Goal: Navigation & Orientation: Find specific page/section

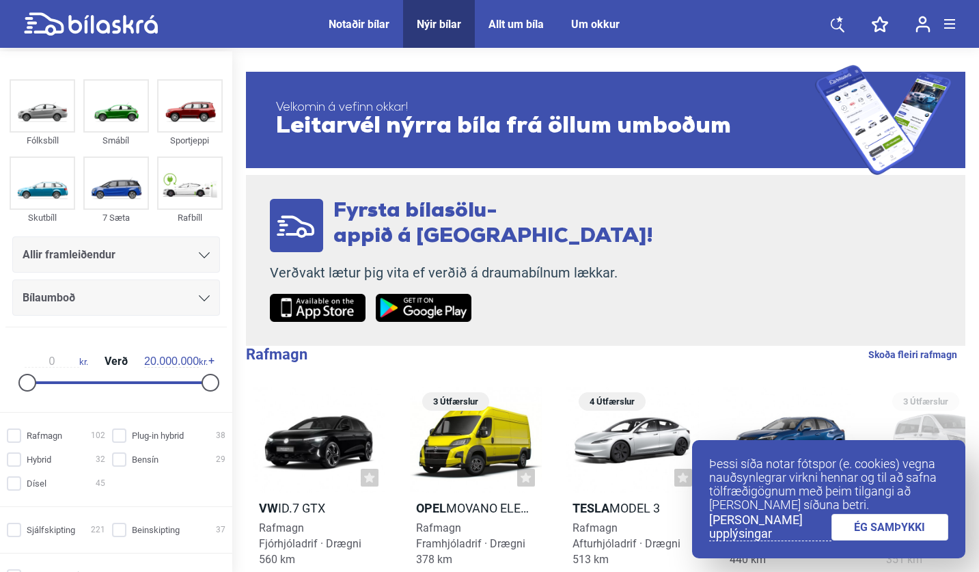
click at [668, 36] on link at bounding box center [837, 24] width 41 height 48
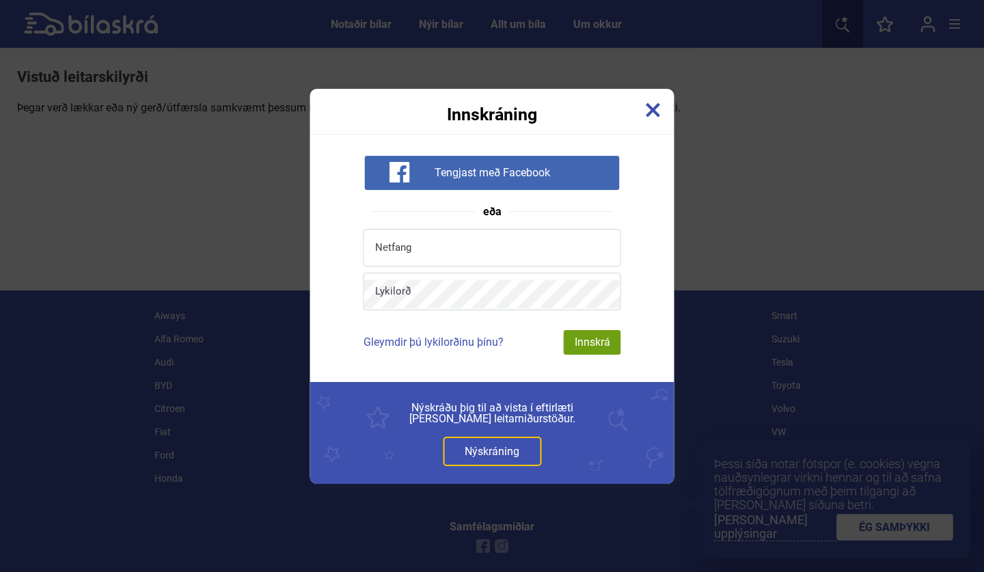
click at [668, 29] on div "Innskráning Tengjast með Facebook eða Netfang Lykilorð Gleymdir þú lykilorðinu …" at bounding box center [492, 286] width 984 height 572
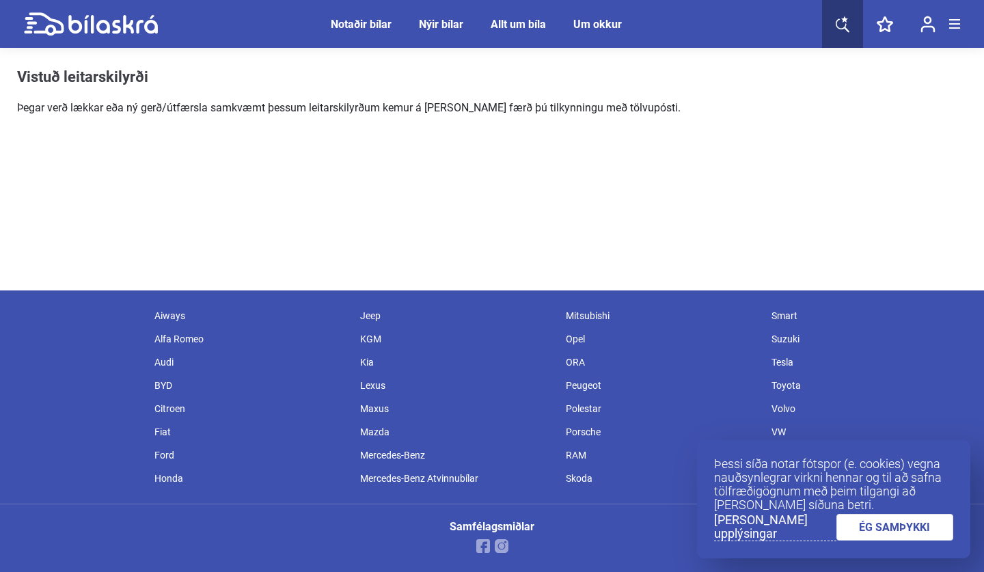
click at [668, 16] on icon at bounding box center [843, 24] width 14 height 17
click at [668, 17] on link at bounding box center [842, 24] width 41 height 48
click at [370, 23] on div "Notaðir bílar" at bounding box center [361, 24] width 61 height 13
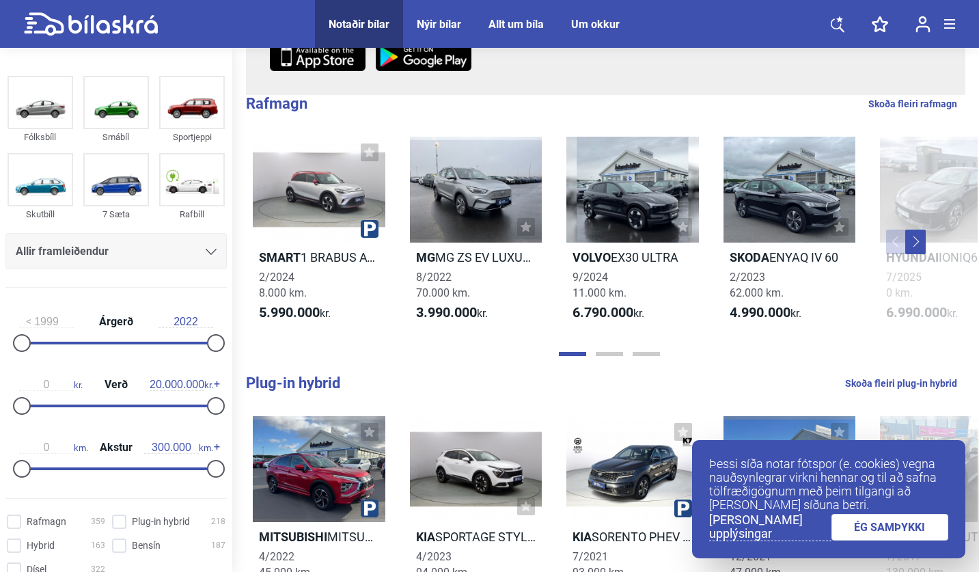
click at [668, 524] on link "ÉG SAMÞYKKI" at bounding box center [891, 527] width 118 height 27
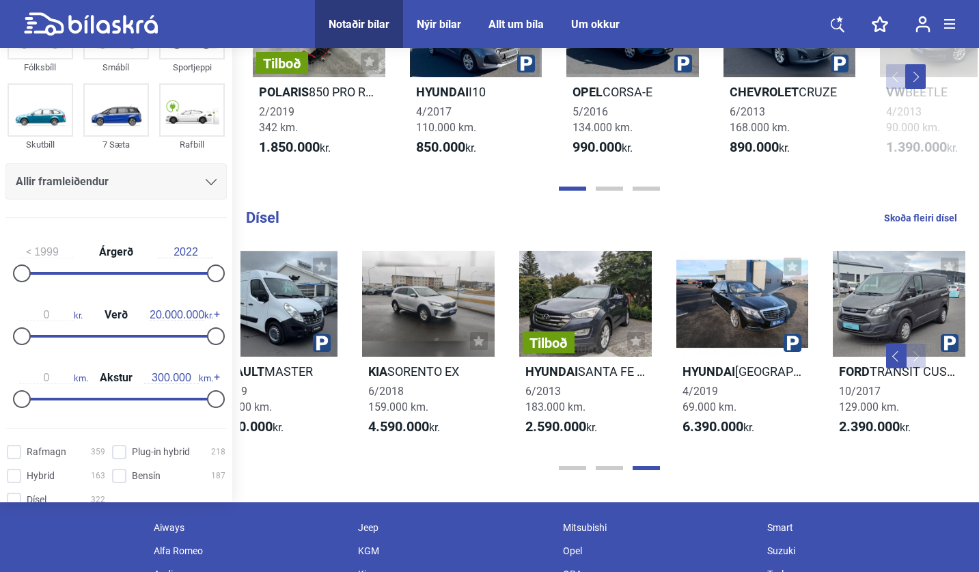
scroll to position [0, 832]
click at [668, 21] on icon at bounding box center [838, 24] width 14 height 17
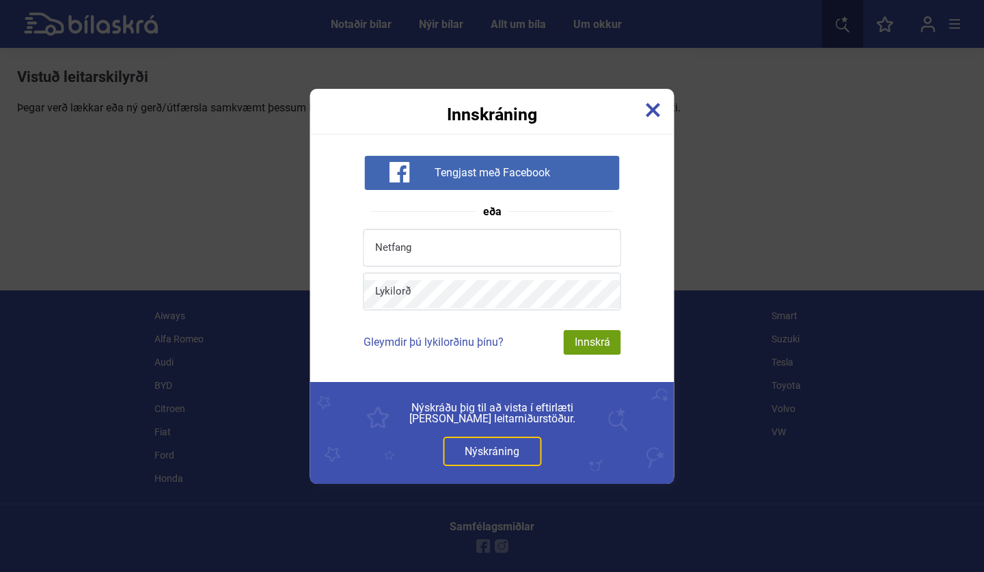
click at [657, 107] on img at bounding box center [653, 110] width 15 height 15
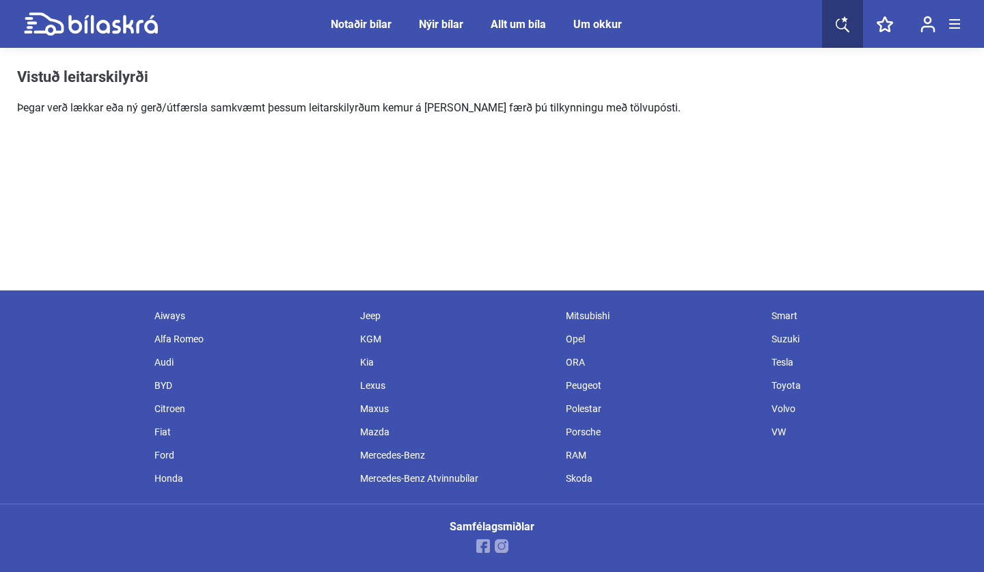
click at [668, 24] on span at bounding box center [954, 23] width 11 height 1
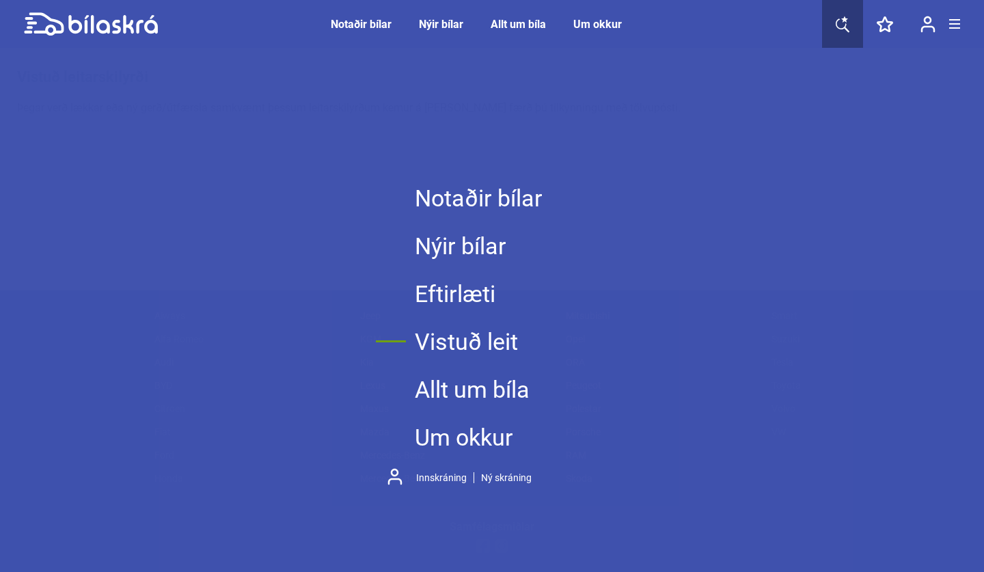
click at [457, 200] on link "Notaðir bílar" at bounding box center [479, 198] width 128 height 48
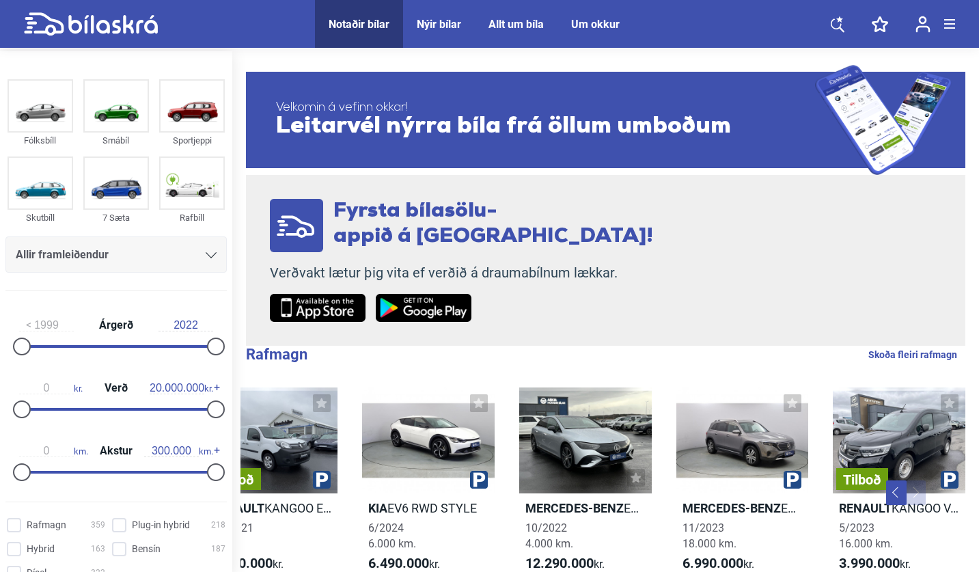
click at [506, 29] on div "Allt um bíla" at bounding box center [516, 24] width 55 height 13
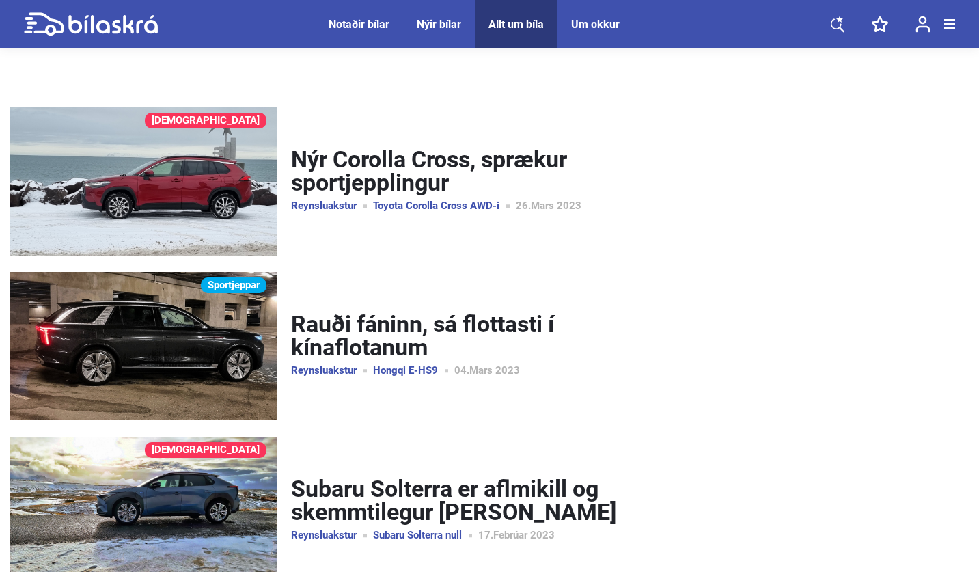
click at [453, 23] on div "Nýir bílar" at bounding box center [439, 24] width 44 height 13
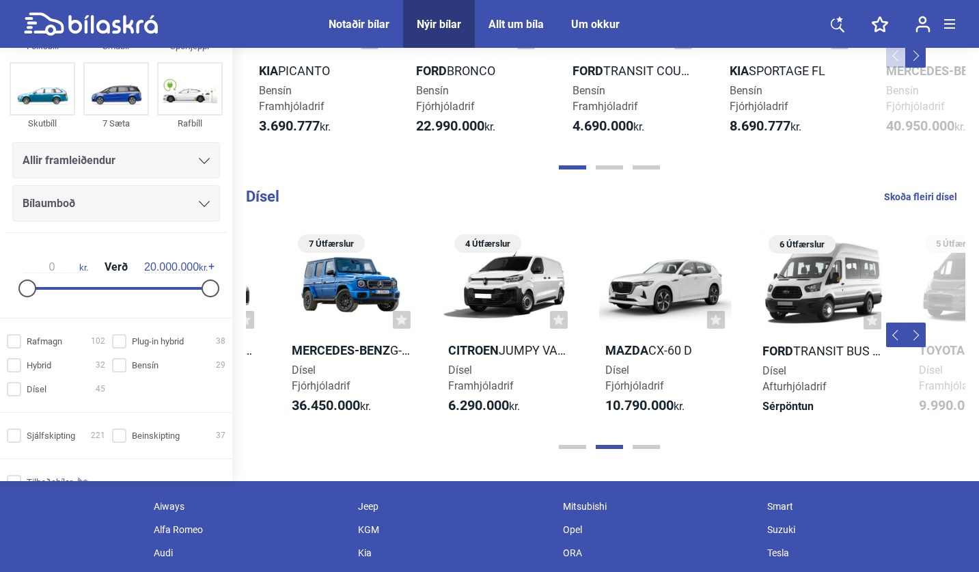
click at [668, 20] on span at bounding box center [950, 19] width 11 height 1
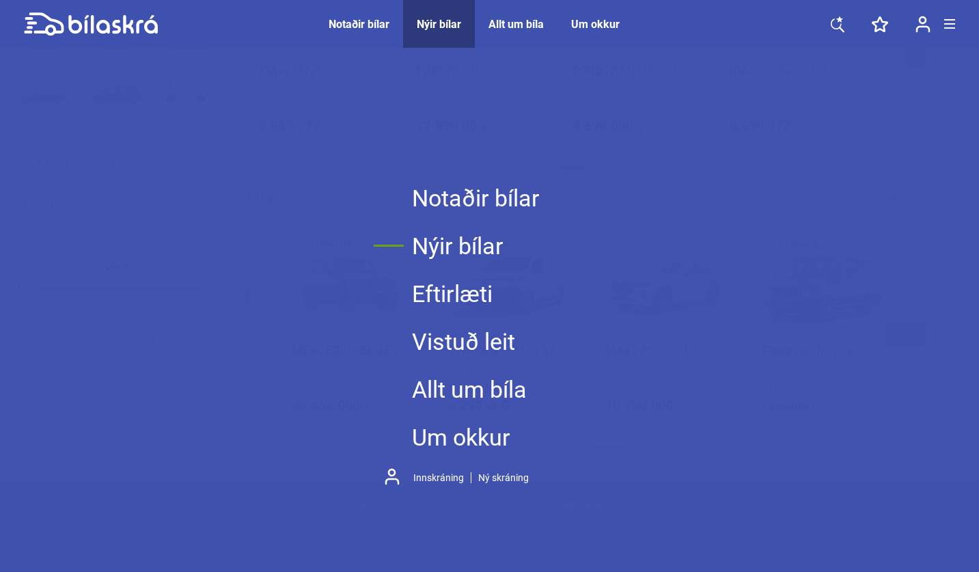
click at [461, 338] on link "Vistuð leit" at bounding box center [476, 342] width 128 height 48
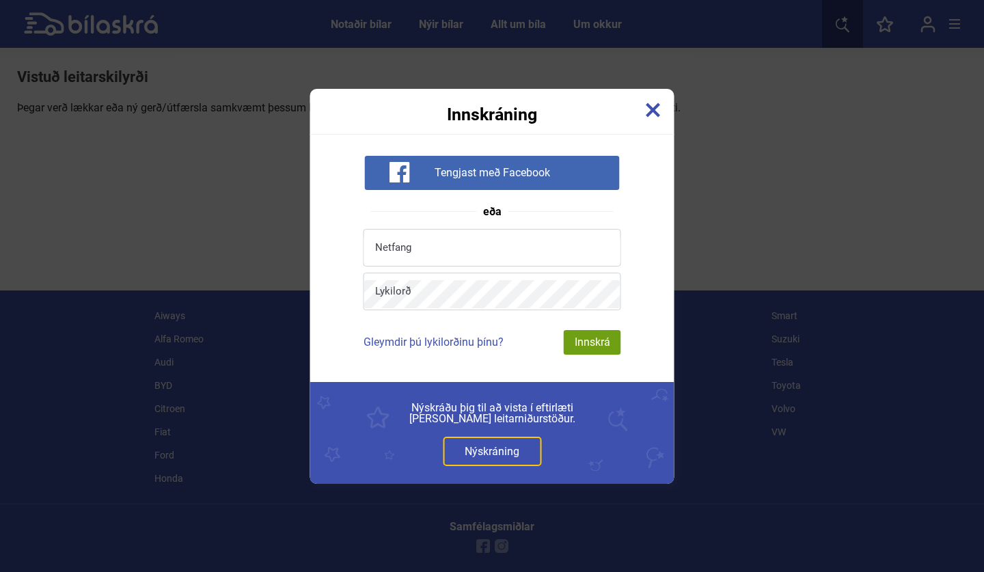
click at [662, 114] on div "Innskráning" at bounding box center [492, 106] width 364 height 34
click at [649, 109] on img at bounding box center [653, 110] width 15 height 15
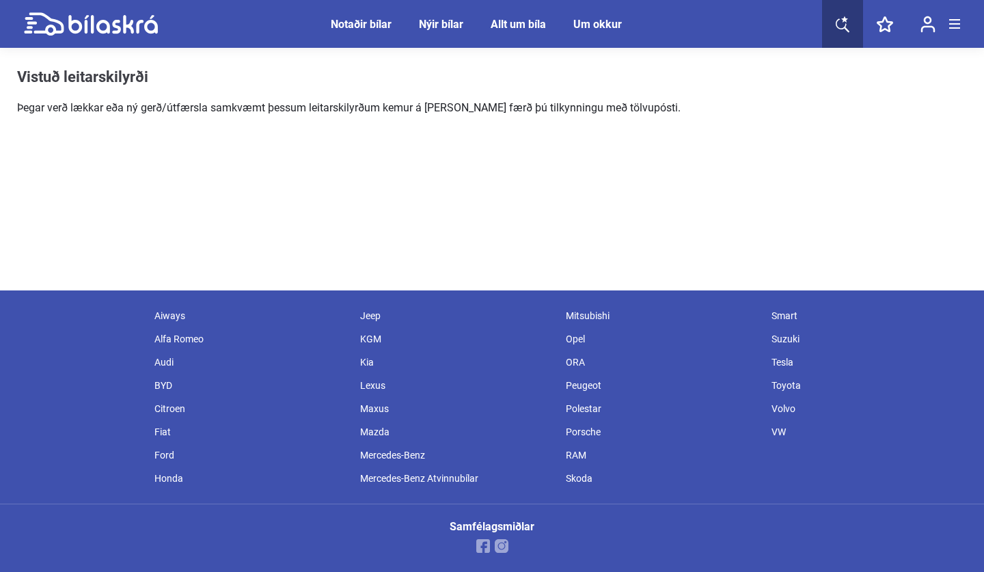
click at [668, 27] on header "Notaðir bílar Nýir bílar Allt um bíla Um okkur Notaðir bílar Nýir bílar Allt um…" at bounding box center [492, 24] width 984 height 48
click at [668, 21] on div at bounding box center [954, 24] width 11 height 10
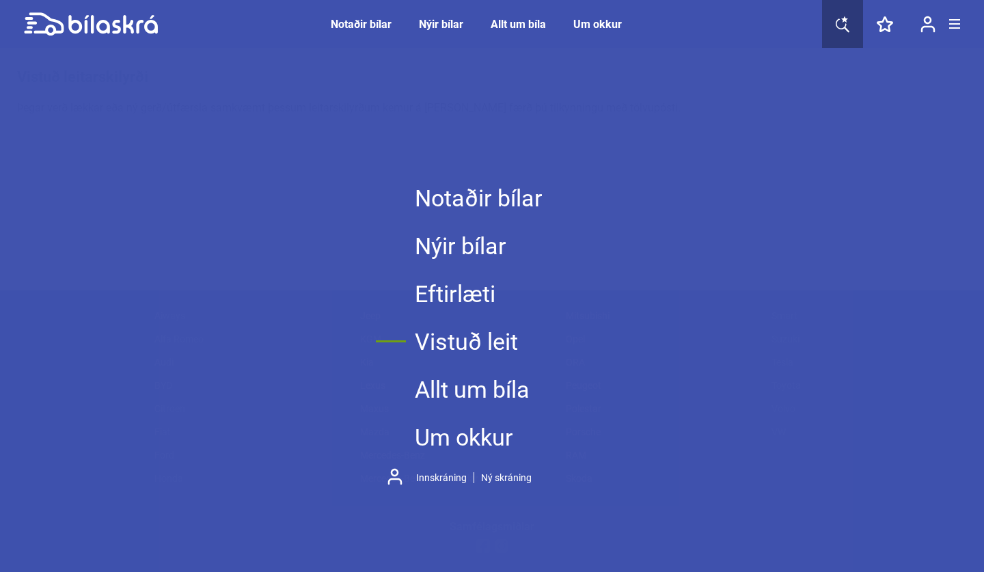
click at [470, 393] on link "Allt um bíla" at bounding box center [479, 390] width 128 height 48
